Goal: Task Accomplishment & Management: Manage account settings

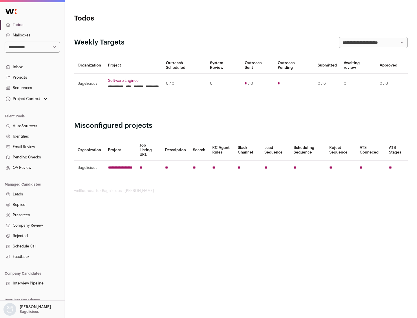
click at [32, 77] on link "Projects" at bounding box center [32, 77] width 65 height 10
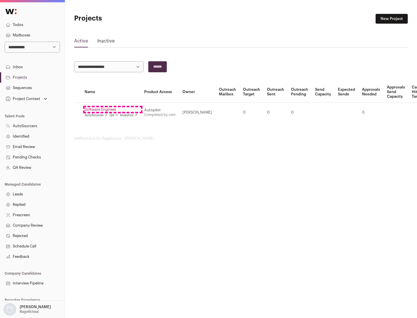
click at [113, 110] on link "Software Engineer" at bounding box center [111, 109] width 53 height 5
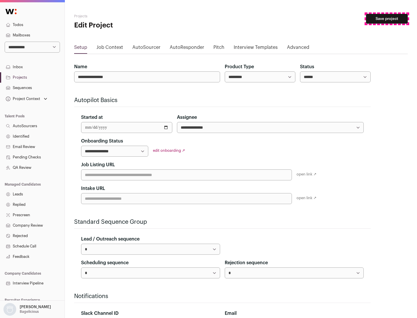
click at [387, 19] on button "Save project" at bounding box center [387, 19] width 42 height 10
